Goal: Task Accomplishment & Management: Manage account settings

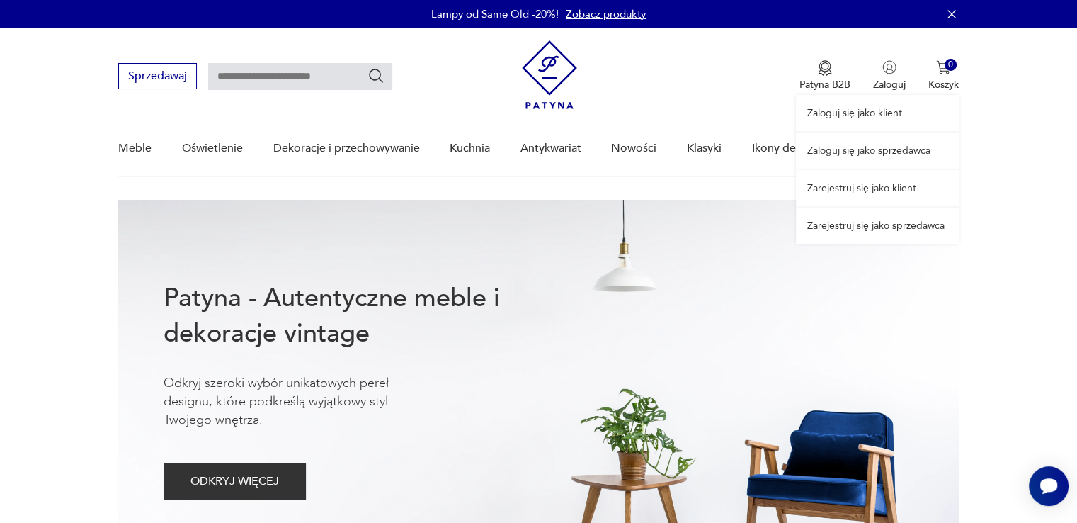
click at [889, 67] on div "Zaloguj się jako klient Zaloguj się jako sprzedawca Zarejestruj się jako klient…" at bounding box center [877, 135] width 163 height 215
click at [877, 147] on link "Zaloguj się jako sprzedawca" at bounding box center [877, 150] width 163 height 36
click at [881, 82] on div "Zaloguj się jako klient Zaloguj się jako sprzedawca Zarejestruj się jako klient…" at bounding box center [877, 135] width 163 height 215
click at [881, 147] on link "Zaloguj się jako sprzedawca" at bounding box center [877, 150] width 163 height 36
